Goal: Book appointment/travel/reservation

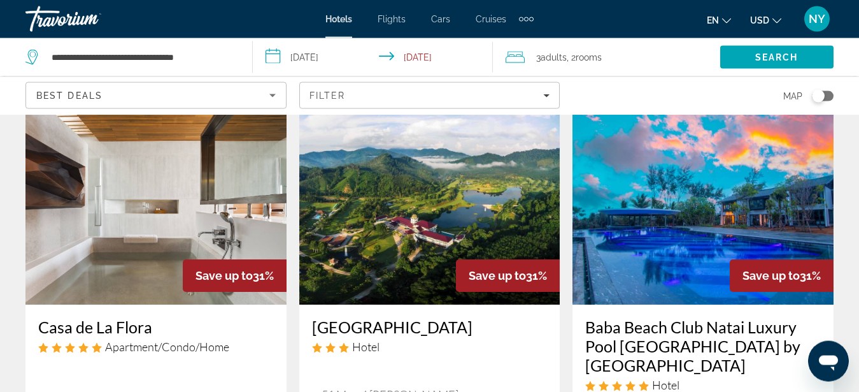
scroll to position [1053, 0]
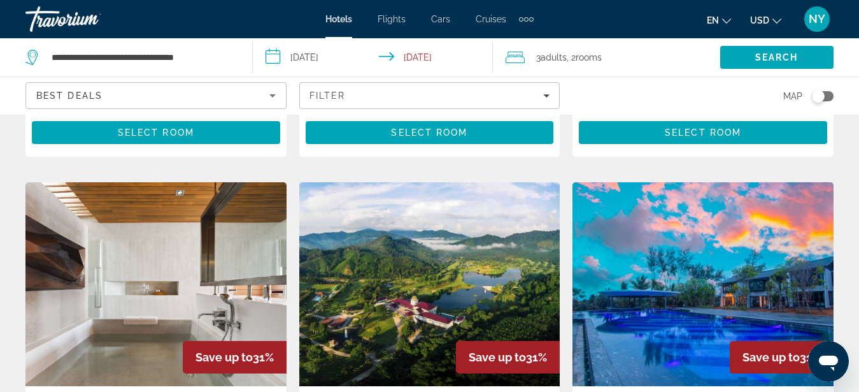
click at [432, 251] on img "Main content" at bounding box center [429, 284] width 261 height 204
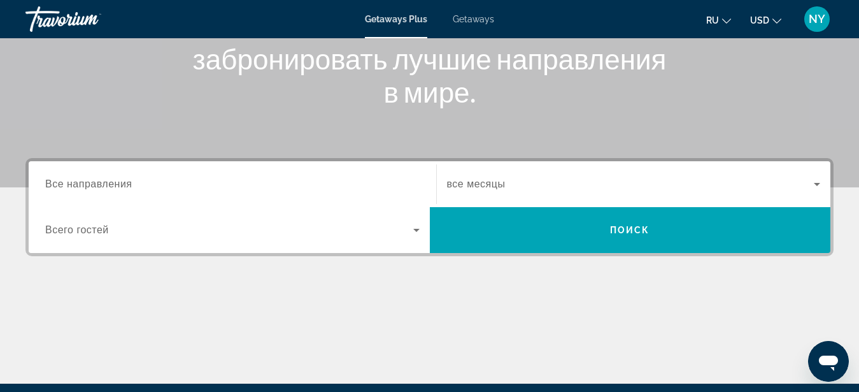
click at [127, 188] on span "Все направления" at bounding box center [88, 183] width 87 height 11
click at [127, 188] on input "Destination Все направления" at bounding box center [232, 184] width 374 height 15
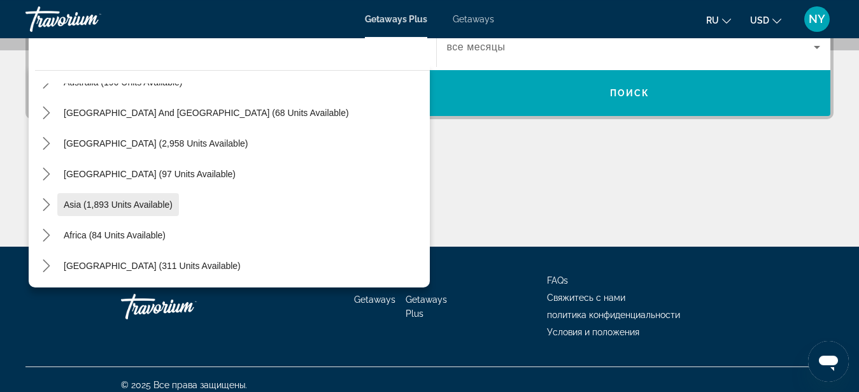
scroll to position [342, 0]
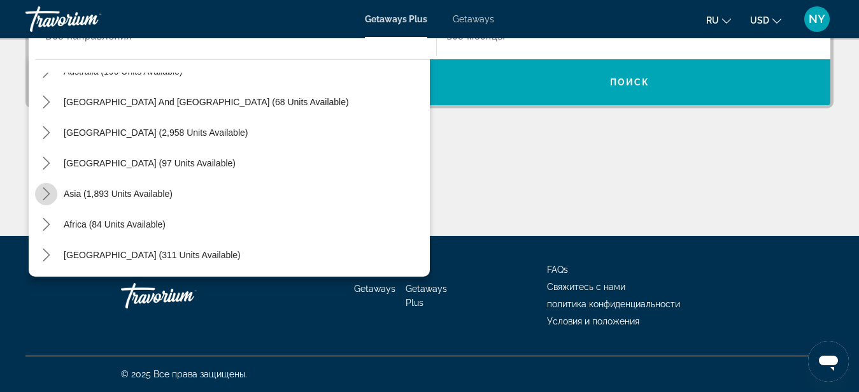
click at [50, 192] on icon "Toggle Asia (1,893 units available) submenu" at bounding box center [46, 193] width 13 height 13
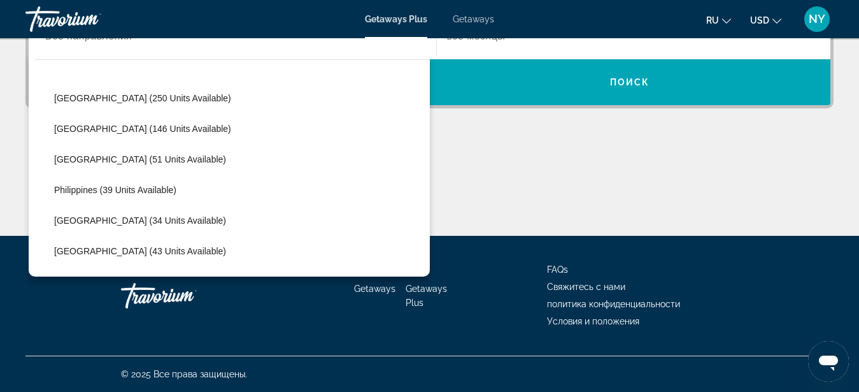
scroll to position [497, 0]
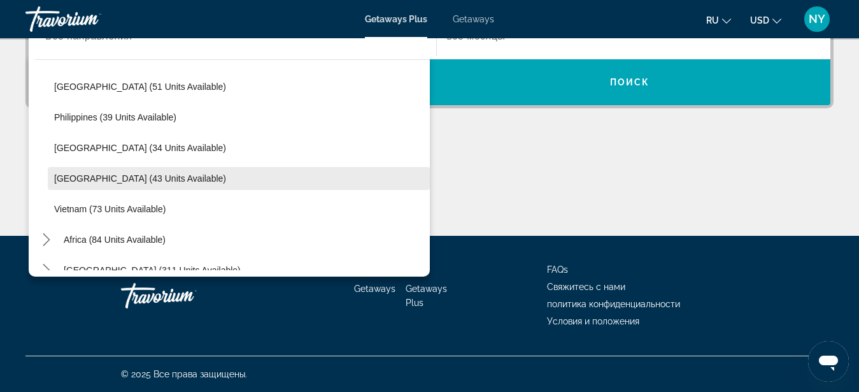
click at [115, 176] on span "[GEOGRAPHIC_DATA] (43 units available)" at bounding box center [140, 178] width 172 height 10
type input "**********"
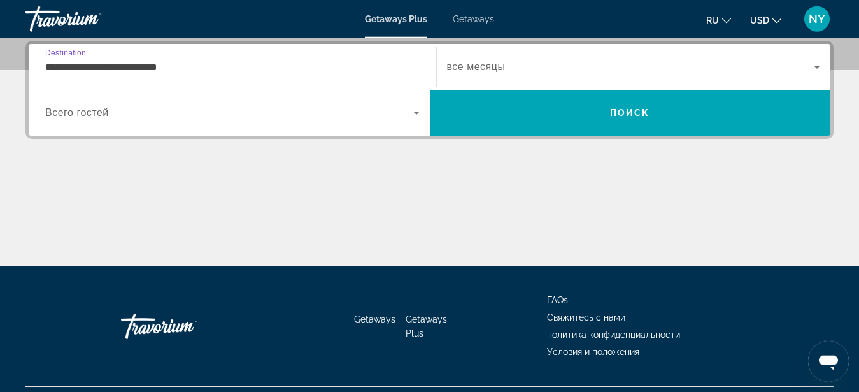
scroll to position [311, 0]
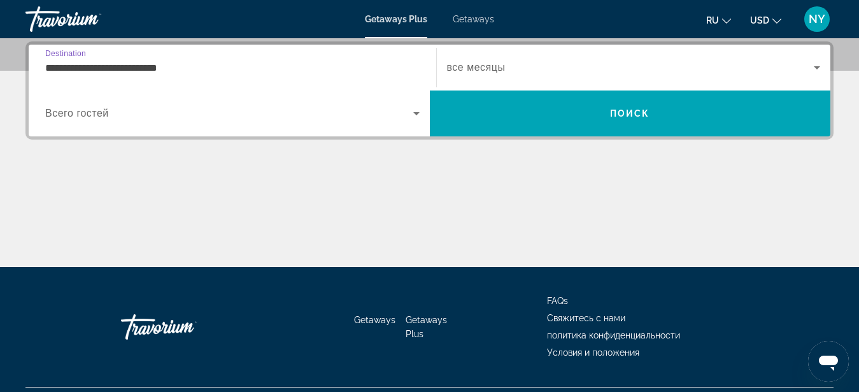
click at [529, 69] on span "Search widget" at bounding box center [630, 67] width 367 height 15
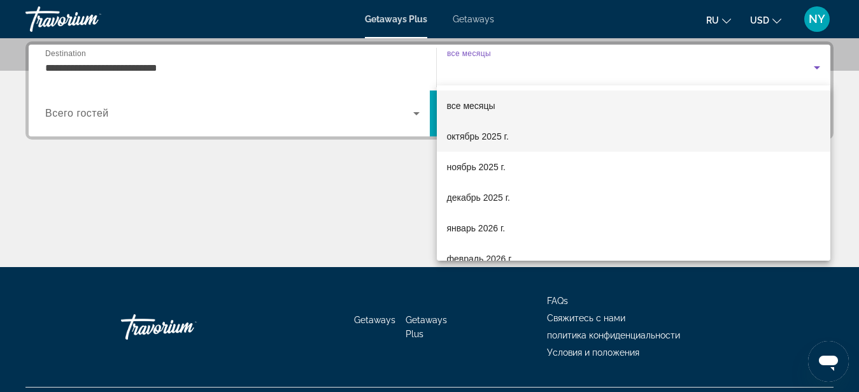
click at [502, 135] on span "октябрь 2025 г." at bounding box center [478, 136] width 62 height 15
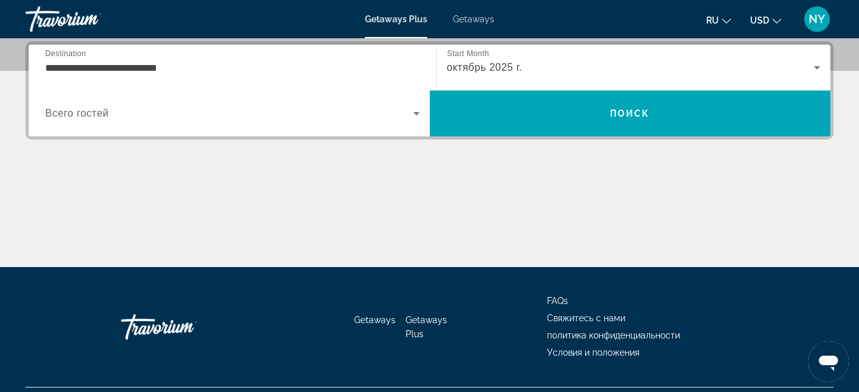
click at [216, 124] on div "Search widget" at bounding box center [232, 113] width 374 height 36
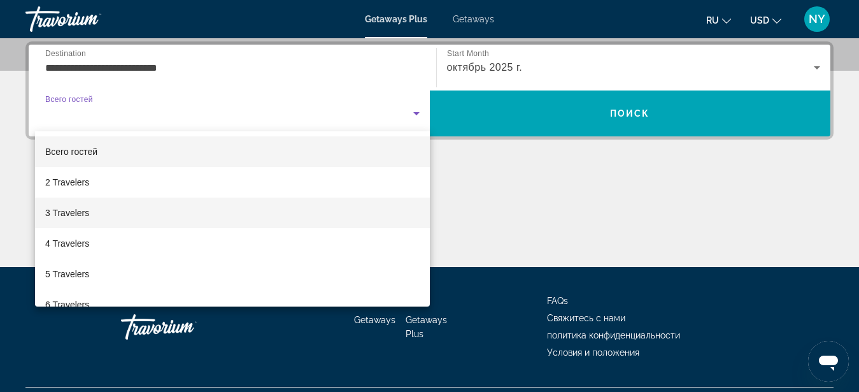
click at [114, 216] on mat-option "3 Travelers" at bounding box center [232, 212] width 395 height 31
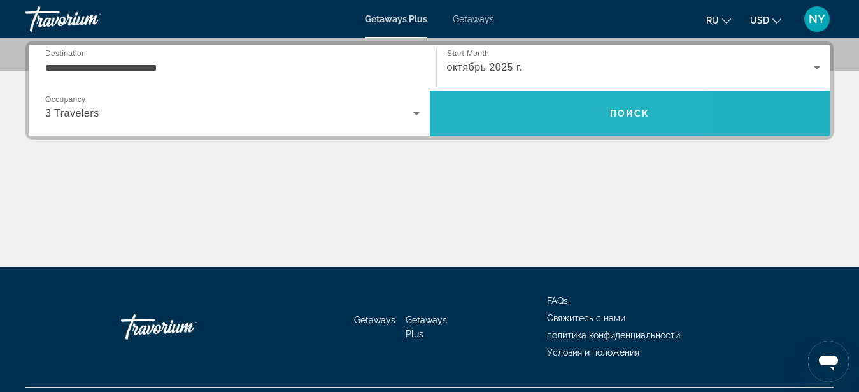
click at [528, 104] on span "Search" at bounding box center [630, 113] width 401 height 31
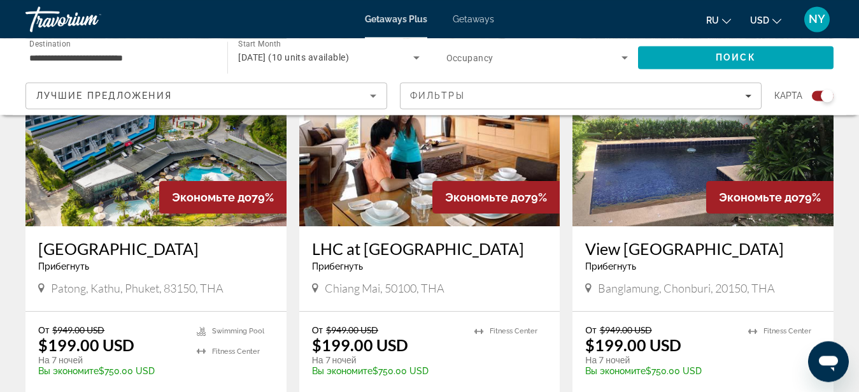
scroll to position [455, 0]
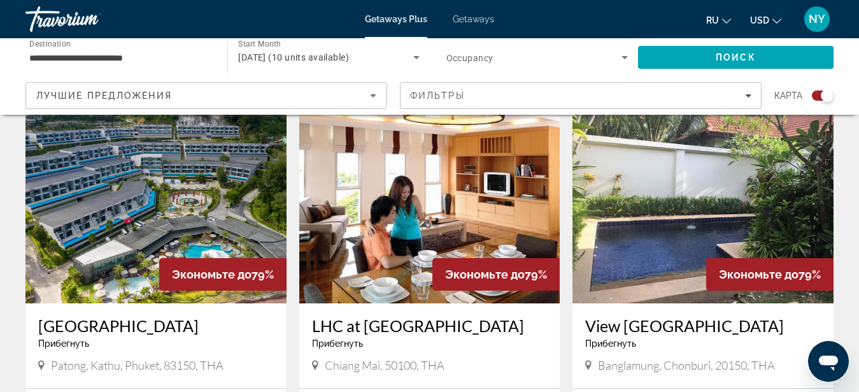
click at [120, 326] on h3 "[GEOGRAPHIC_DATA]" at bounding box center [156, 325] width 236 height 19
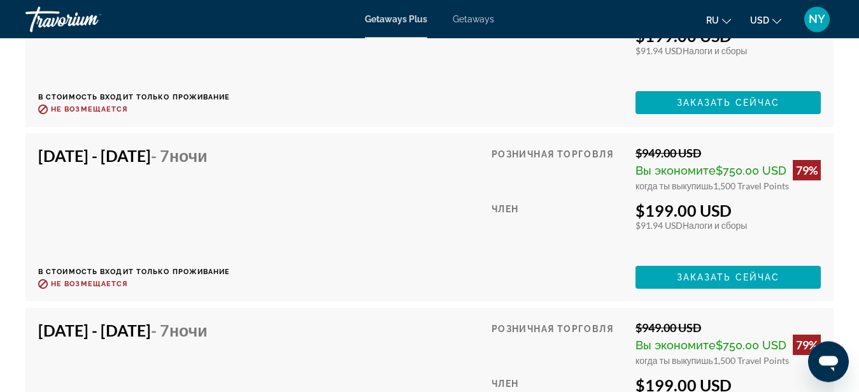
scroll to position [2597, 0]
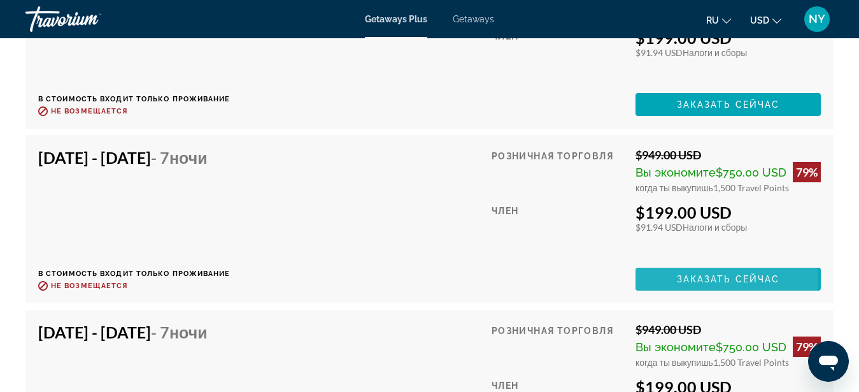
click at [709, 274] on span "Заказать сейчас" at bounding box center [728, 279] width 103 height 10
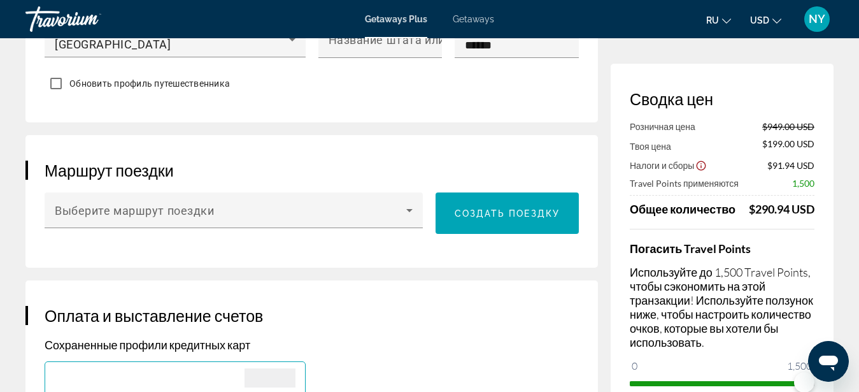
scroll to position [325, 0]
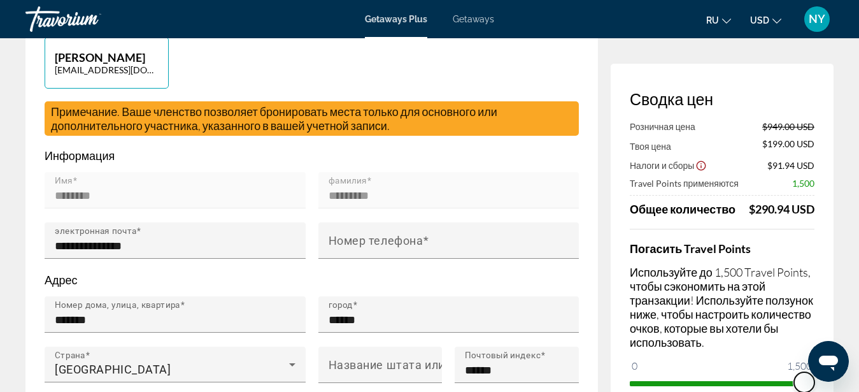
drag, startPoint x: 1602, startPoint y: 721, endPoint x: 823, endPoint y: 379, distance: 851.1
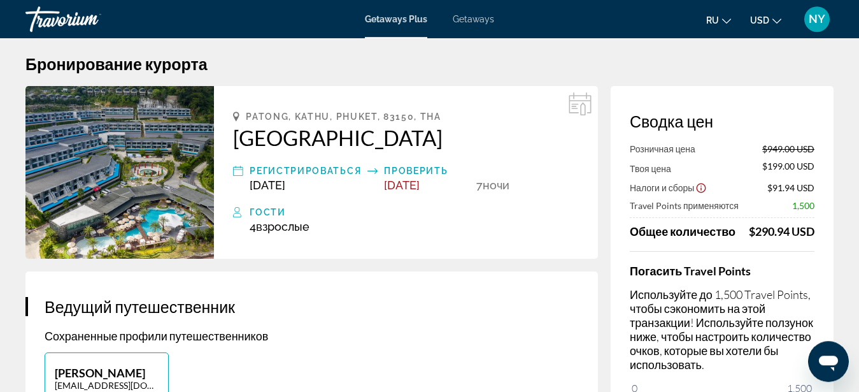
scroll to position [0, 0]
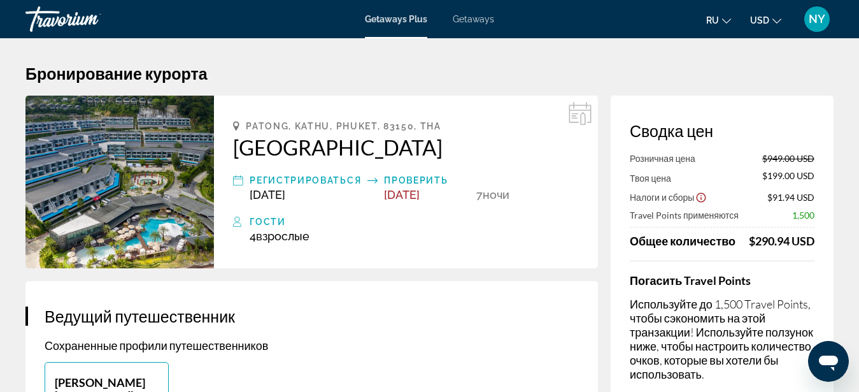
drag, startPoint x: 233, startPoint y: 143, endPoint x: 433, endPoint y: 148, distance: 200.0
copy h2 "[GEOGRAPHIC_DATA]"
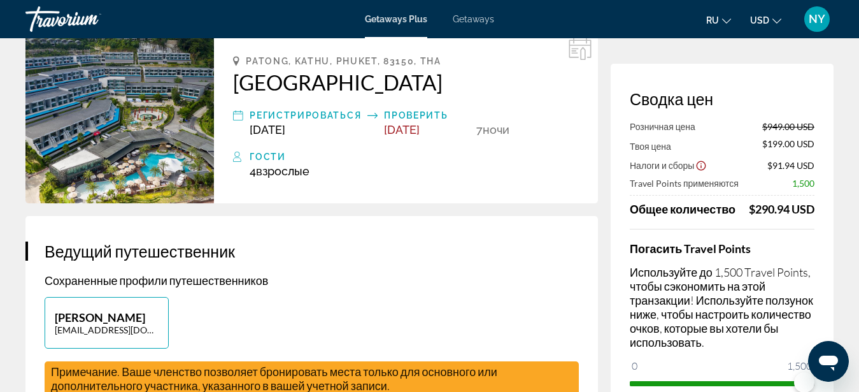
click at [420, 131] on span "[DATE]" at bounding box center [402, 129] width 36 height 13
click at [420, 130] on span "[DATE]" at bounding box center [402, 129] width 36 height 13
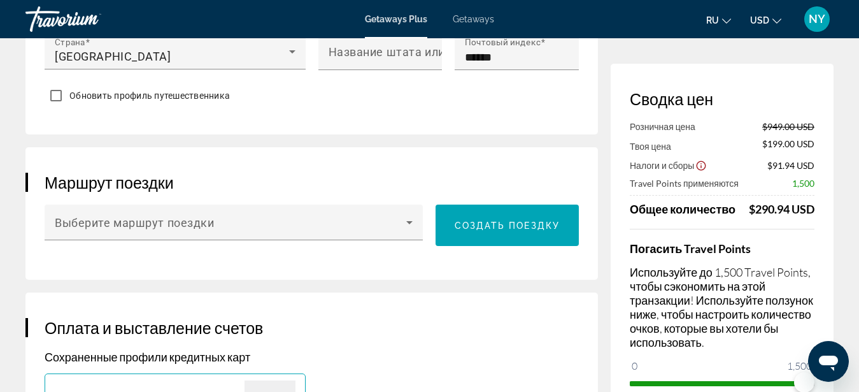
scroll to position [714, 0]
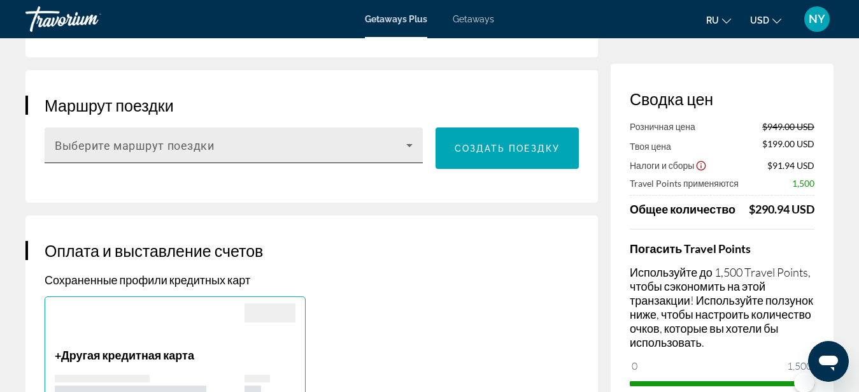
click at [412, 144] on icon "Main content" at bounding box center [409, 145] width 6 height 3
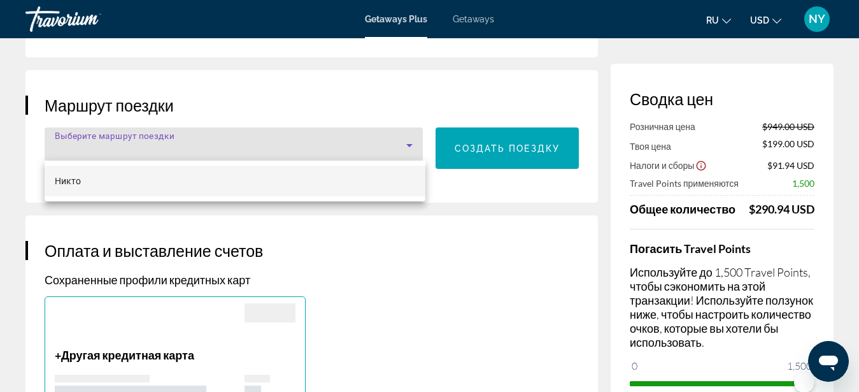
click at [411, 145] on div at bounding box center [429, 196] width 859 height 392
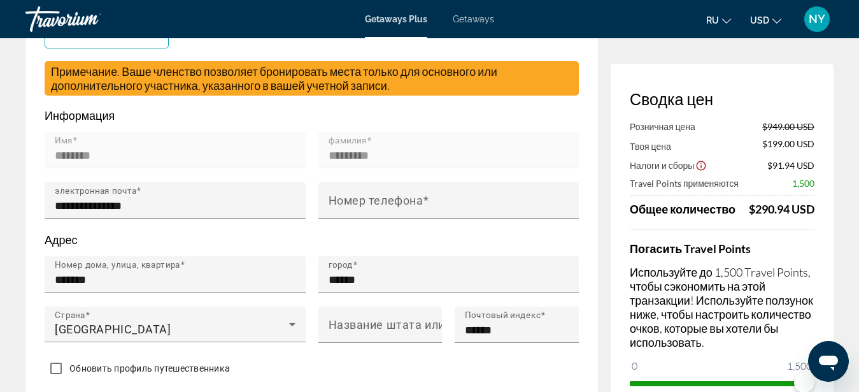
scroll to position [0, 0]
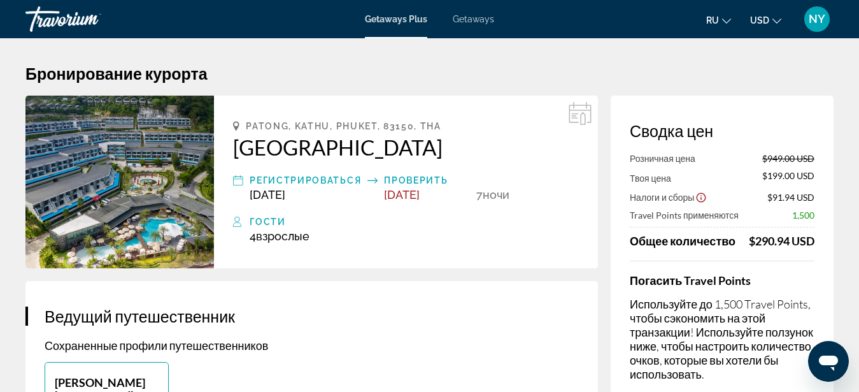
click at [392, 197] on span "[DATE]" at bounding box center [402, 194] width 36 height 13
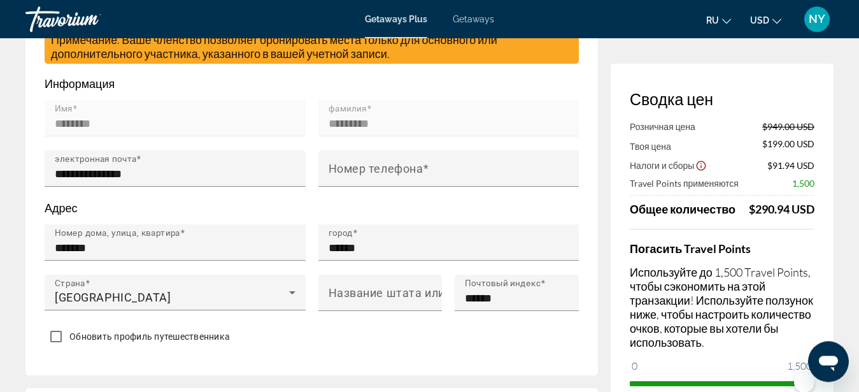
scroll to position [584, 0]
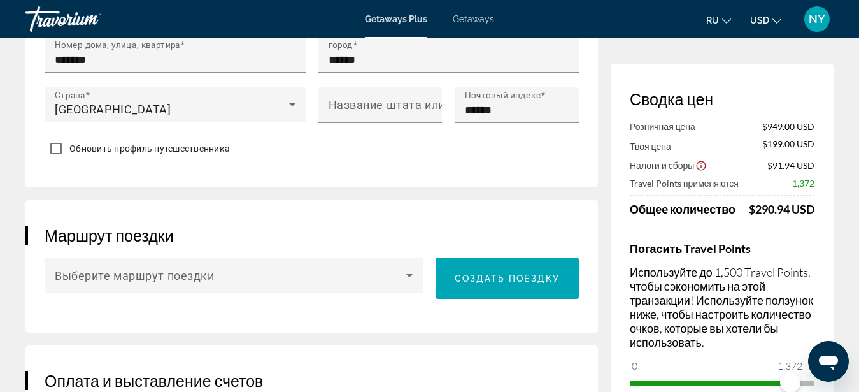
drag, startPoint x: 790, startPoint y: 381, endPoint x: 705, endPoint y: 379, distance: 84.7
click at [705, 379] on span "ngx-slider" at bounding box center [710, 381] width 160 height 20
drag, startPoint x: 795, startPoint y: 383, endPoint x: 827, endPoint y: 383, distance: 31.8
click at [827, 383] on div "Сводка цен Розничная цена $949.00 USD Твоя цена $263.00 USD Налоги и сборы $97.…" at bounding box center [722, 241] width 223 height 355
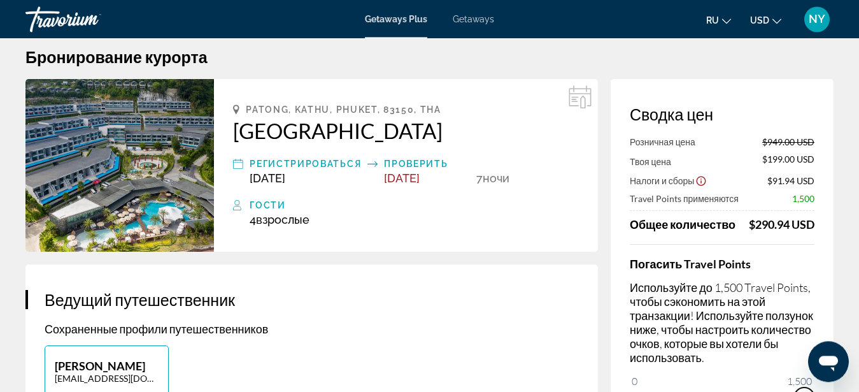
scroll to position [0, 0]
